Goal: Task Accomplishment & Management: Complete application form

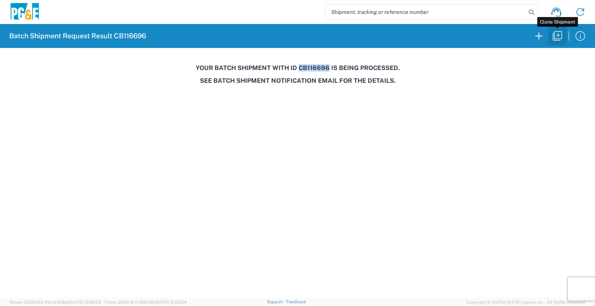
click at [556, 38] on icon "button" at bounding box center [557, 36] width 12 height 12
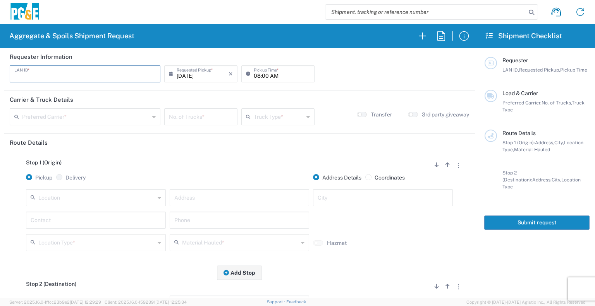
click at [94, 74] on input "text" at bounding box center [84, 74] width 141 height 14
type input "JT48"
click at [254, 74] on input "08:00 AM" at bounding box center [282, 74] width 56 height 14
type input "06:30 AM"
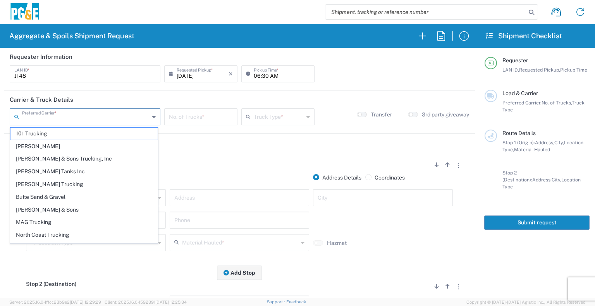
click at [103, 114] on input "text" at bounding box center [85, 117] width 127 height 14
click at [62, 232] on span "North Coast Trucking" at bounding box center [83, 235] width 147 height 12
type input "North Coast Trucking"
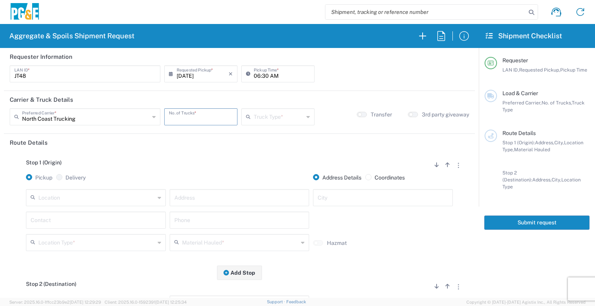
click at [195, 111] on input "number" at bounding box center [201, 117] width 64 height 14
type input "4"
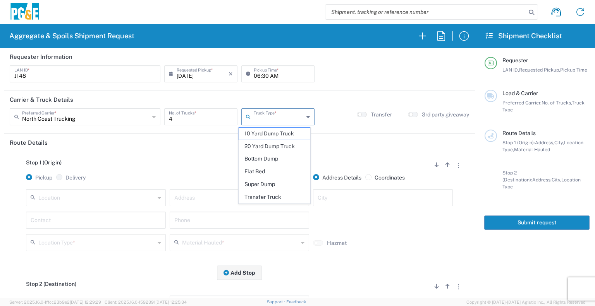
click at [257, 116] on input "text" at bounding box center [279, 117] width 50 height 14
click at [252, 181] on span "Super Dump" at bounding box center [274, 184] width 71 height 12
type input "Super Dump"
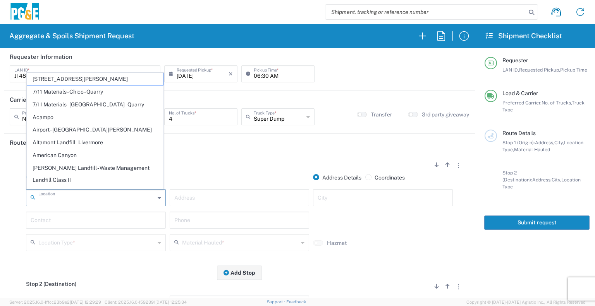
click at [125, 202] on input "text" at bounding box center [96, 197] width 117 height 14
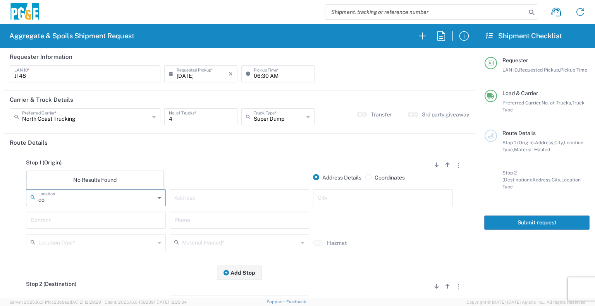
type input "c"
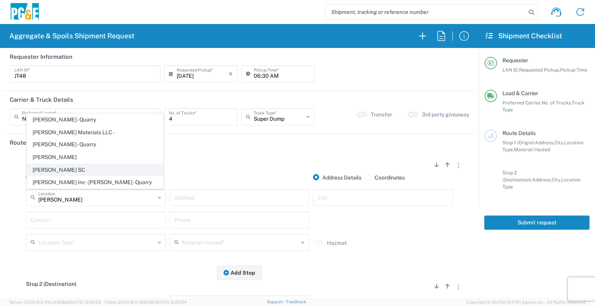
click at [81, 170] on span "[PERSON_NAME] SC" at bounding box center [95, 170] width 136 height 12
type input "[PERSON_NAME] SC"
type input "[STREET_ADDRESS]"
type input "[PERSON_NAME]"
type input "Business No Loading Dock"
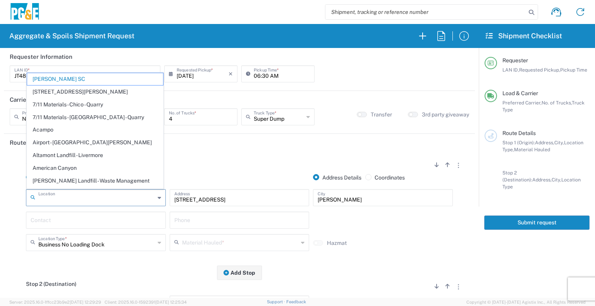
click at [78, 200] on input "text" at bounding box center [96, 197] width 117 height 14
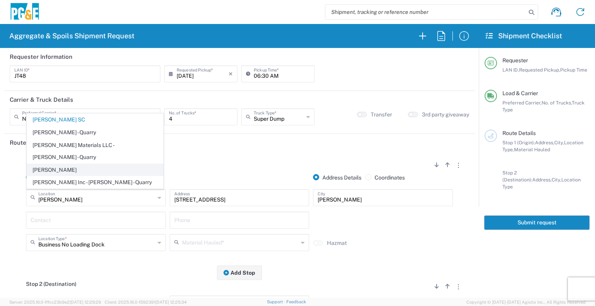
click at [62, 166] on span "[PERSON_NAME]" at bounding box center [95, 170] width 136 height 12
type input "[PERSON_NAME]"
type input "[STREET_ADDRESS]"
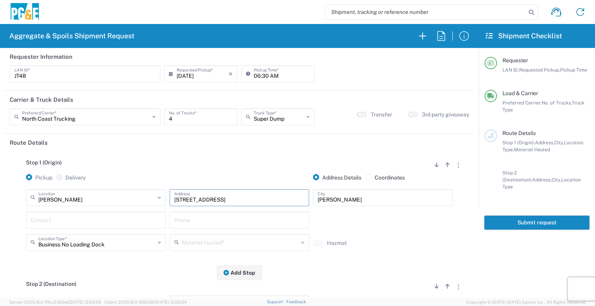
drag, startPoint x: 243, startPoint y: 200, endPoint x: 159, endPoint y: 211, distance: 84.4
click at [159, 211] on div "[PERSON_NAME] Location [PERSON_NAME] [STREET_ADDRESS][PERSON_NAME] - Quarry 7/1…" at bounding box center [239, 200] width 430 height 22
click at [116, 221] on input "text" at bounding box center [96, 220] width 130 height 14
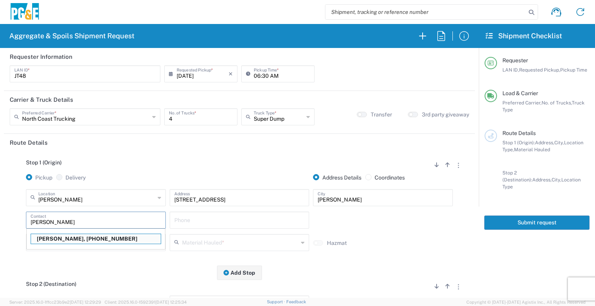
type input "[PERSON_NAME]"
type input "[PHONE_NUMBER]"
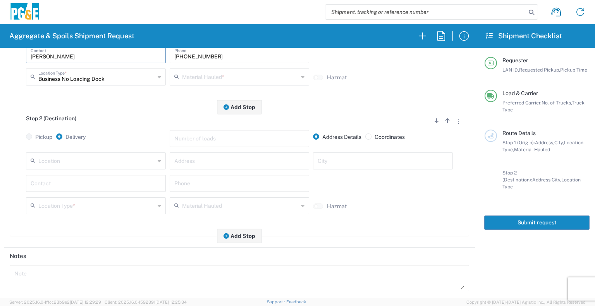
scroll to position [165, 0]
type input "[PERSON_NAME]"
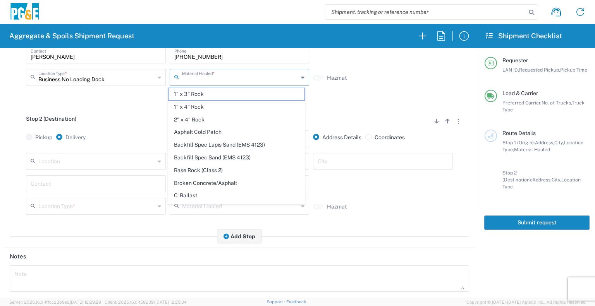
click at [197, 78] on input "text" at bounding box center [240, 77] width 117 height 14
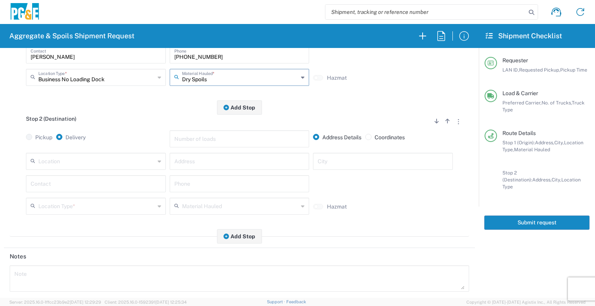
type input "Dry Spoils"
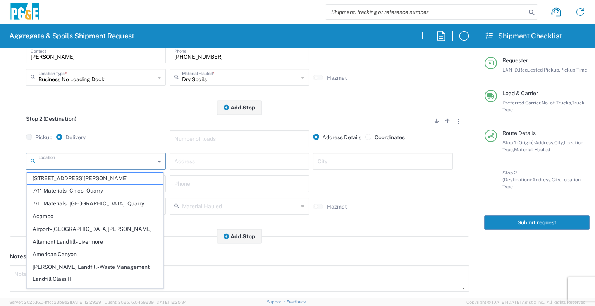
click at [91, 163] on input "text" at bounding box center [96, 161] width 117 height 14
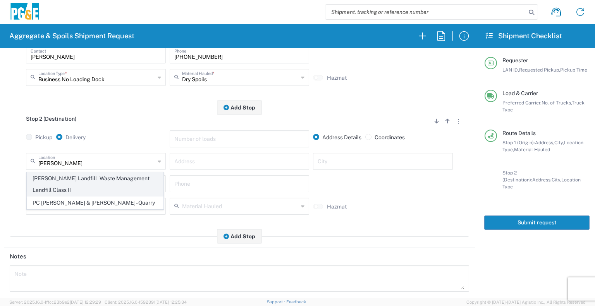
click at [81, 187] on span "[PERSON_NAME] Landfill - Waste Management Landfill Class II" at bounding box center [95, 185] width 136 height 24
type input "[PERSON_NAME] Landfill - Waste Management Landfill Class II"
type input "[STREET_ADDRESS]"
type input "[PERSON_NAME]"
type input "Landfill"
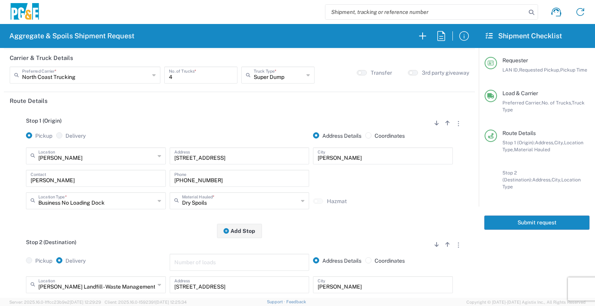
scroll to position [41, 0]
drag, startPoint x: 233, startPoint y: 158, endPoint x: 99, endPoint y: 175, distance: 134.7
click at [99, 175] on div "[PERSON_NAME] Location [PERSON_NAME] [STREET_ADDRESS][PERSON_NAME] - Quarry 7/1…" at bounding box center [239, 181] width 459 height 67
click at [139, 240] on div "Stop 2 (Destination) Add Stop Above Add Stop Below Remove Stop Pickup Delivery …" at bounding box center [239, 296] width 459 height 129
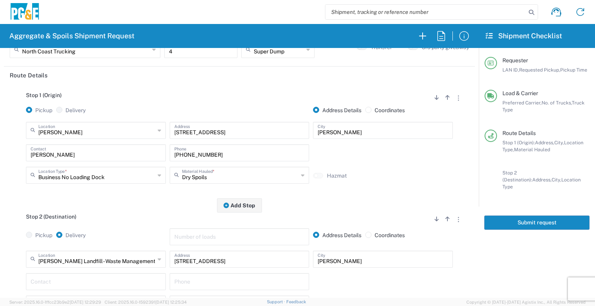
scroll to position [0, 0]
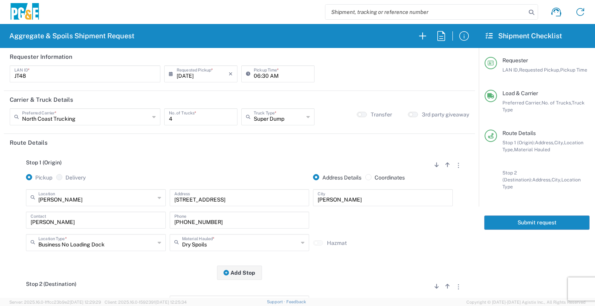
click at [539, 216] on button "Submit request" at bounding box center [536, 223] width 105 height 14
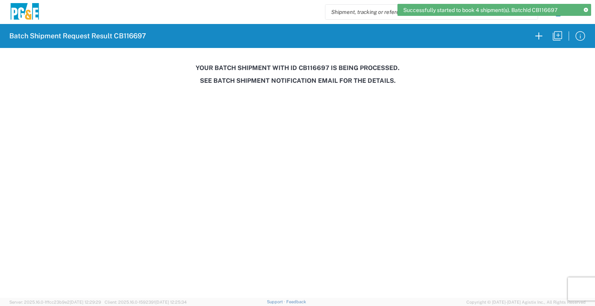
click at [307, 67] on h3 "Your batch shipment with id CB116697 is being processed." at bounding box center [297, 67] width 584 height 7
copy h3 "CB116697"
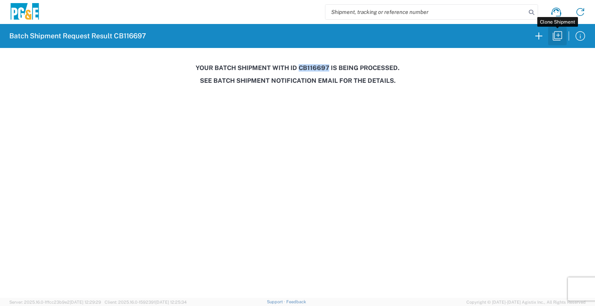
click at [553, 35] on icon "button" at bounding box center [557, 36] width 12 height 12
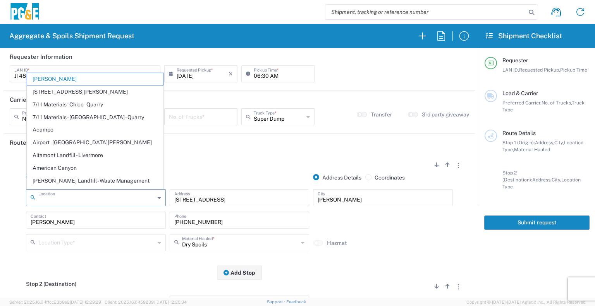
click at [101, 194] on input "text" at bounding box center [96, 197] width 117 height 14
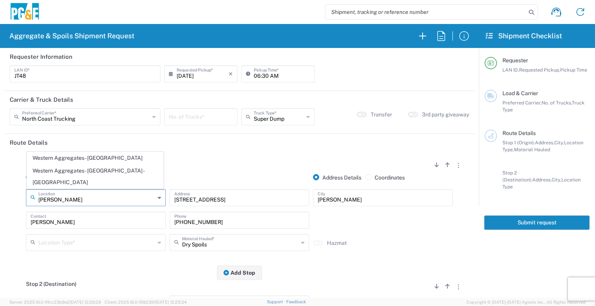
type input "[PERSON_NAME]"
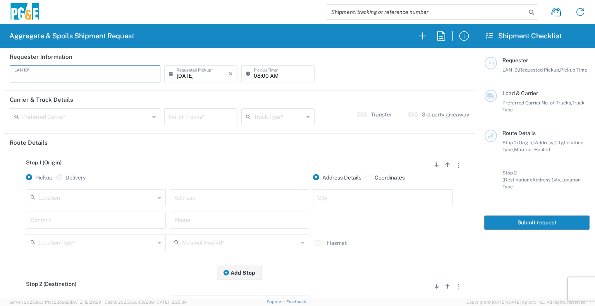
click at [60, 73] on input "text" at bounding box center [84, 74] width 141 height 14
type input "L8MF"
click at [254, 75] on input "08:00 AM" at bounding box center [282, 74] width 56 height 14
type input "07:00 AM"
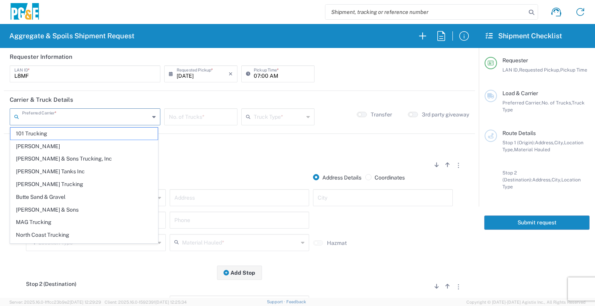
click at [116, 114] on input "text" at bounding box center [85, 117] width 127 height 14
click at [76, 158] on span "[PERSON_NAME] & Sons Trucking, Inc" at bounding box center [83, 159] width 147 height 12
type input "[PERSON_NAME] & Sons Trucking, Inc"
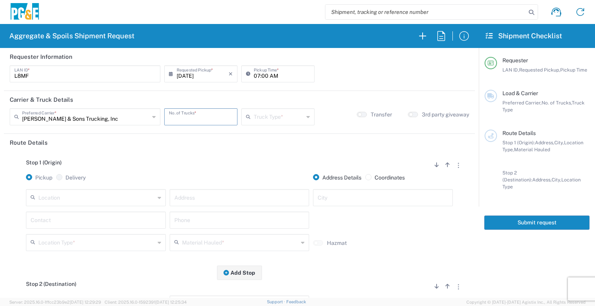
click at [208, 117] on input "number" at bounding box center [201, 117] width 64 height 14
type input "4"
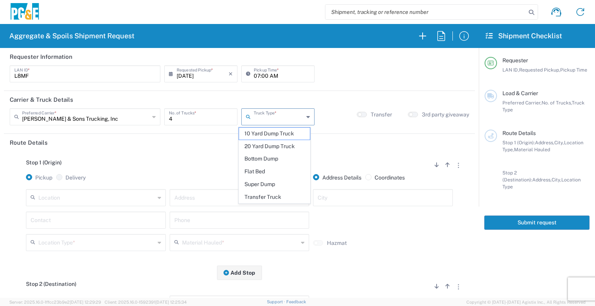
click at [273, 114] on input "text" at bounding box center [279, 117] width 50 height 14
click at [260, 182] on span "Super Dump" at bounding box center [274, 184] width 71 height 12
type input "Super Dump"
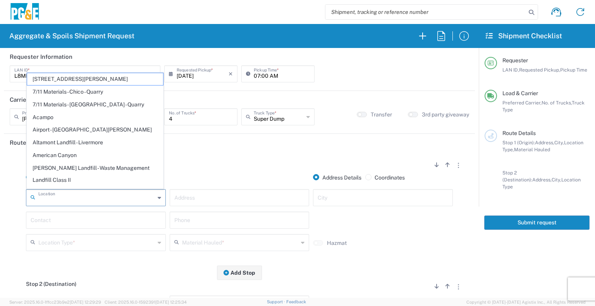
click at [132, 198] on input "text" at bounding box center [96, 197] width 117 height 14
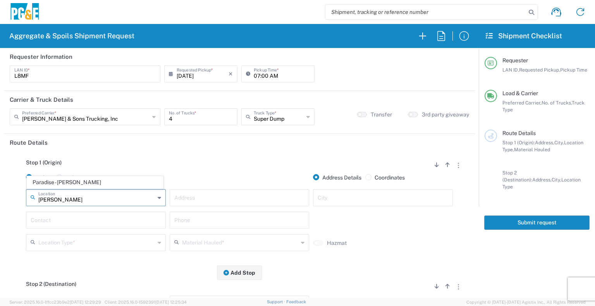
type input "Paradise - [PERSON_NAME]"
type input "5365 Clark Rd"
type input "Paradise"
type input "Business No Loading Dock"
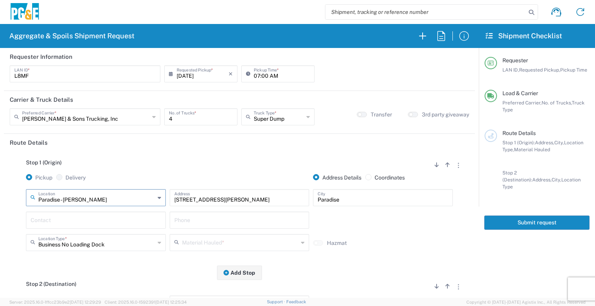
type input "Paradise - [PERSON_NAME]"
click at [127, 220] on input "text" at bounding box center [96, 220] width 130 height 14
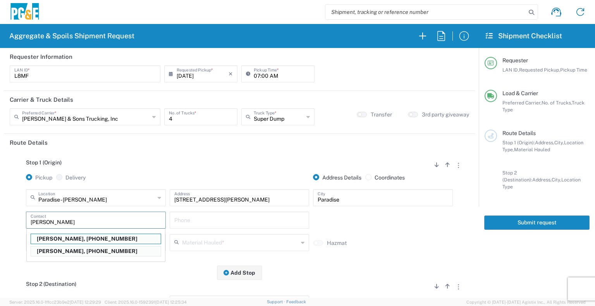
type input "David McGregor"
type input "530-526-8407"
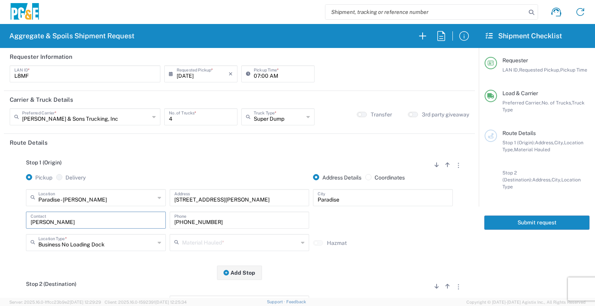
type input "David McGregor"
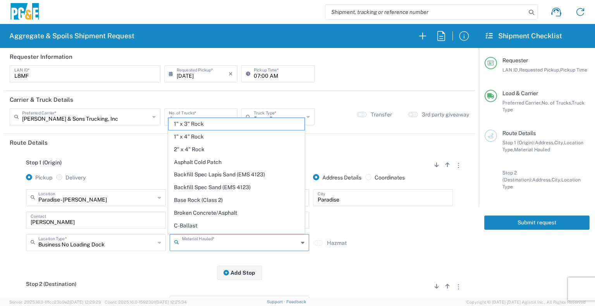
click at [187, 240] on input "text" at bounding box center [240, 242] width 117 height 14
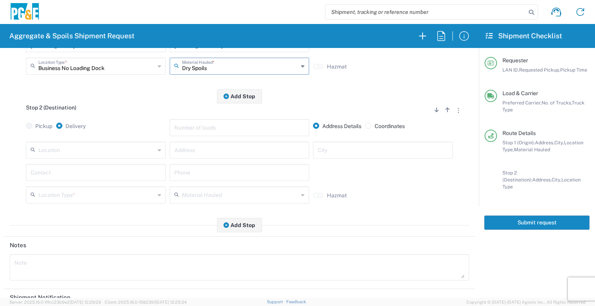
scroll to position [178, 0]
type input "Dry Spoils"
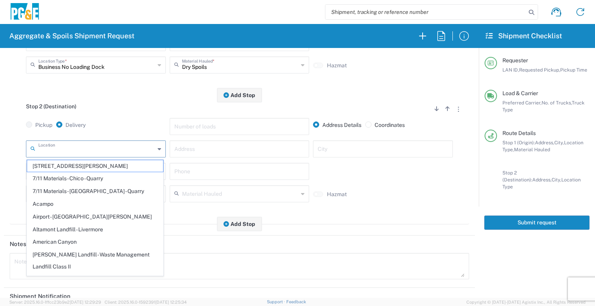
click at [122, 151] on input "text" at bounding box center [96, 149] width 117 height 14
click at [217, 151] on input "text" at bounding box center [239, 149] width 130 height 14
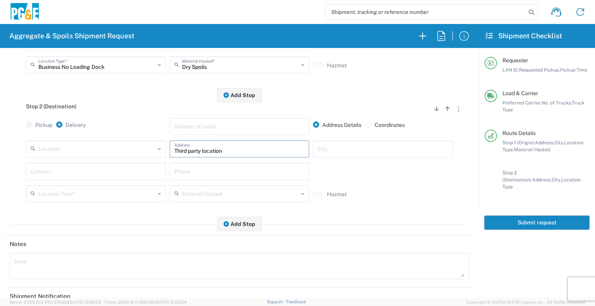
type input "Third party location"
type input "Paradise"
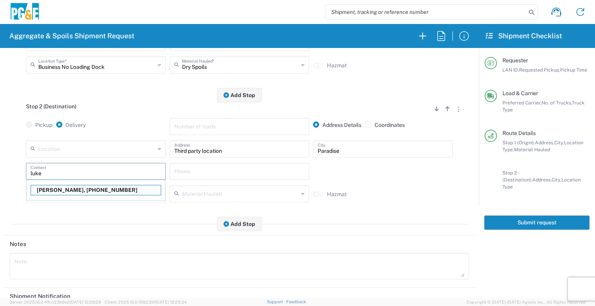
type input "Luke Morris"
type input "530-353-1351"
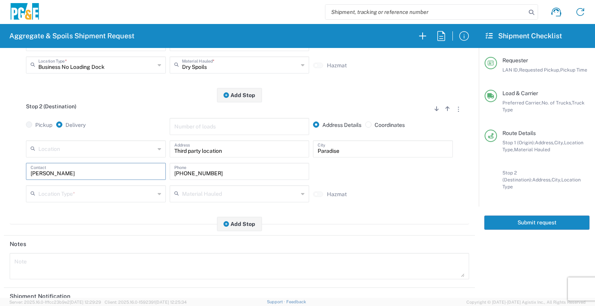
type input "Luke Morris"
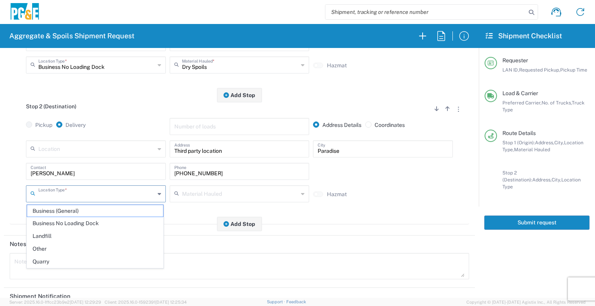
click at [106, 191] on input "text" at bounding box center [96, 194] width 117 height 14
click at [61, 243] on span "Other" at bounding box center [95, 249] width 136 height 12
type input "Other"
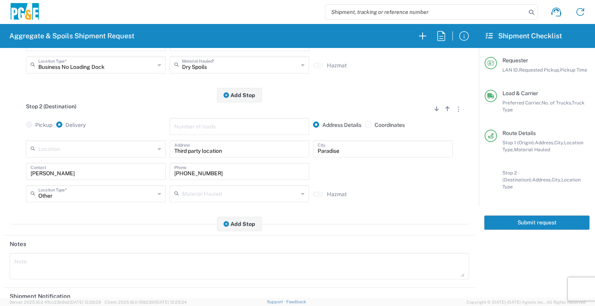
scroll to position [285, 0]
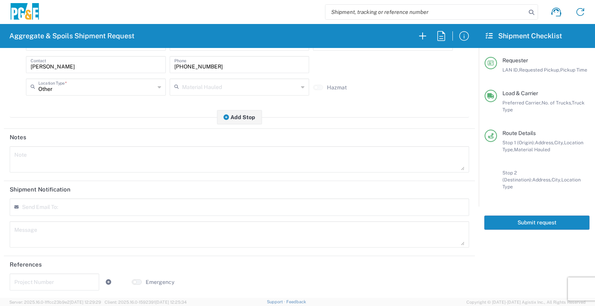
click at [65, 212] on input "text" at bounding box center [60, 210] width 68 height 7
type input "skkj@pge.com"
type input "GCSpoilsTruckRequest@pge.com"
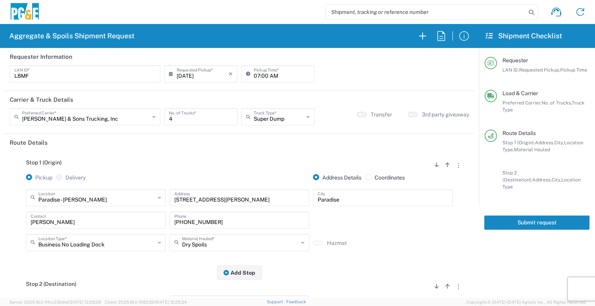
click at [527, 218] on button "Submit request" at bounding box center [536, 223] width 105 height 14
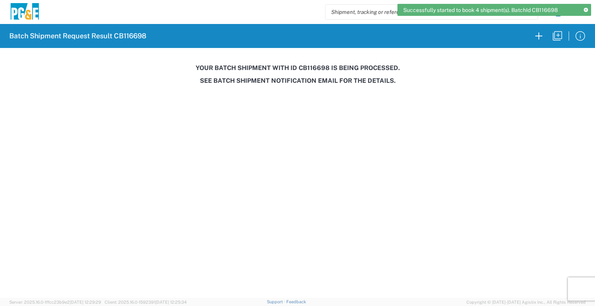
click at [311, 66] on h3 "Your batch shipment with id CB116698 is being processed." at bounding box center [297, 67] width 584 height 7
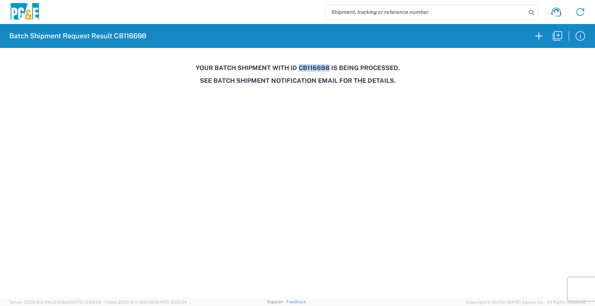
click at [311, 66] on h3 "Your batch shipment with id CB116698 is being processed." at bounding box center [297, 67] width 584 height 7
copy h3 "CB116698"
